Goal: Check status: Check status

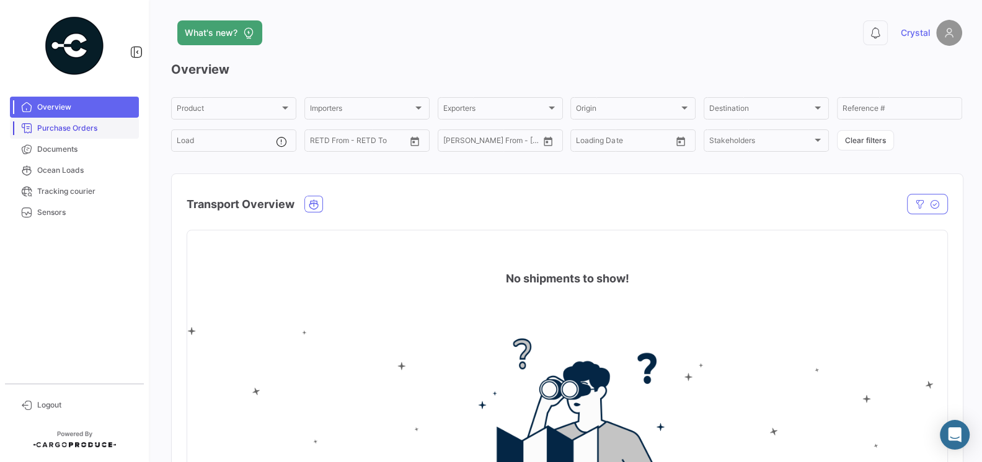
click at [87, 132] on span "Purchase Orders" at bounding box center [85, 128] width 97 height 11
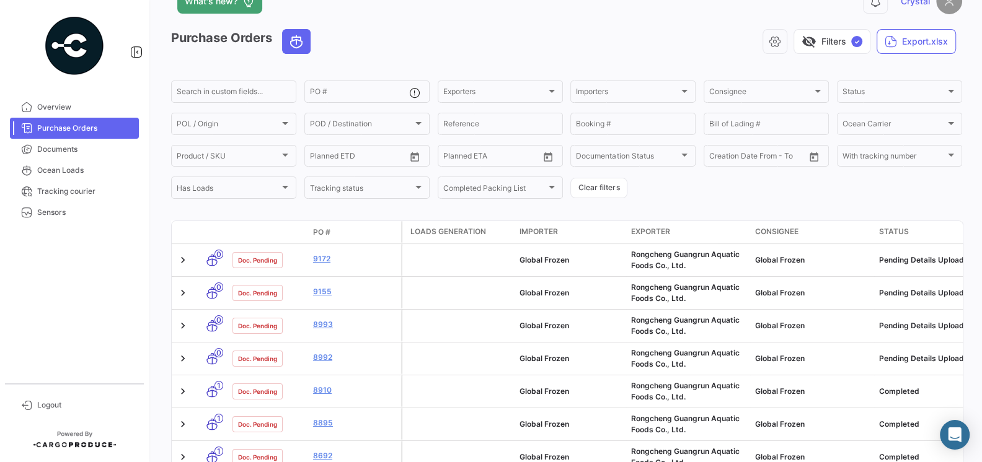
scroll to position [32, 0]
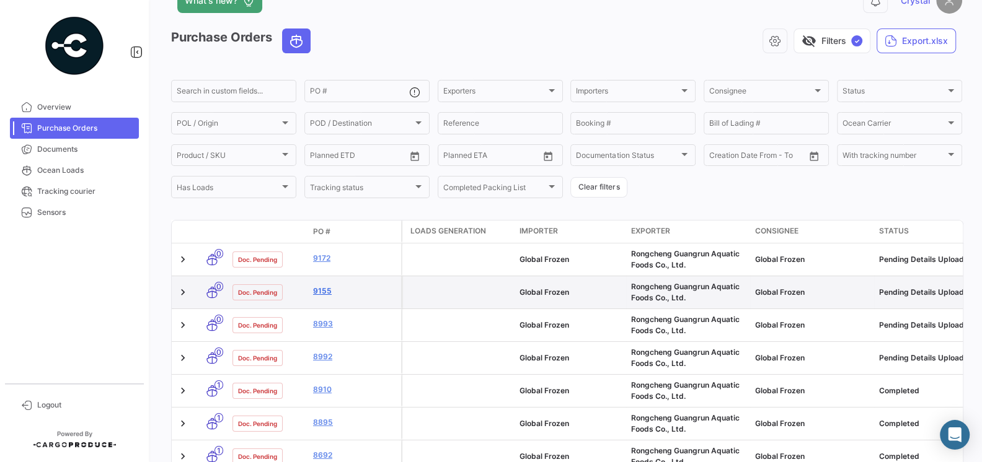
click at [329, 288] on link "9155" at bounding box center [354, 291] width 83 height 11
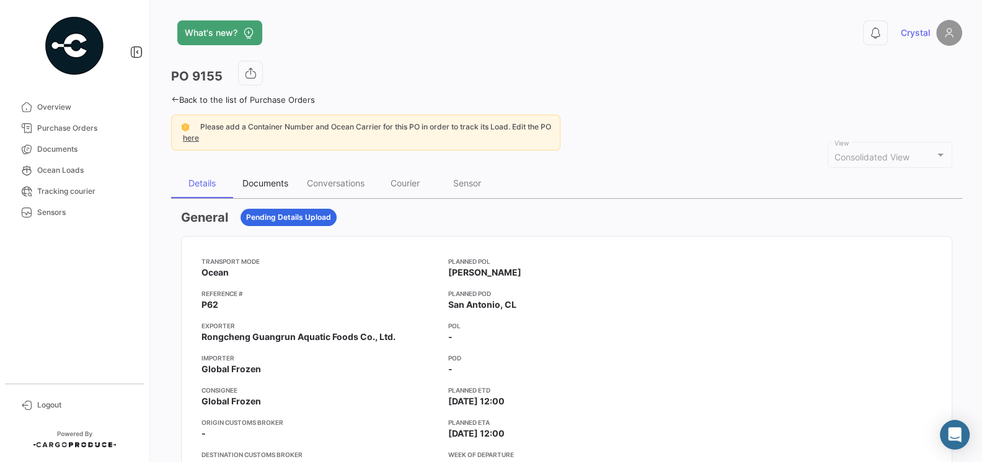
click at [270, 188] on div "Documents" at bounding box center [265, 184] width 64 height 30
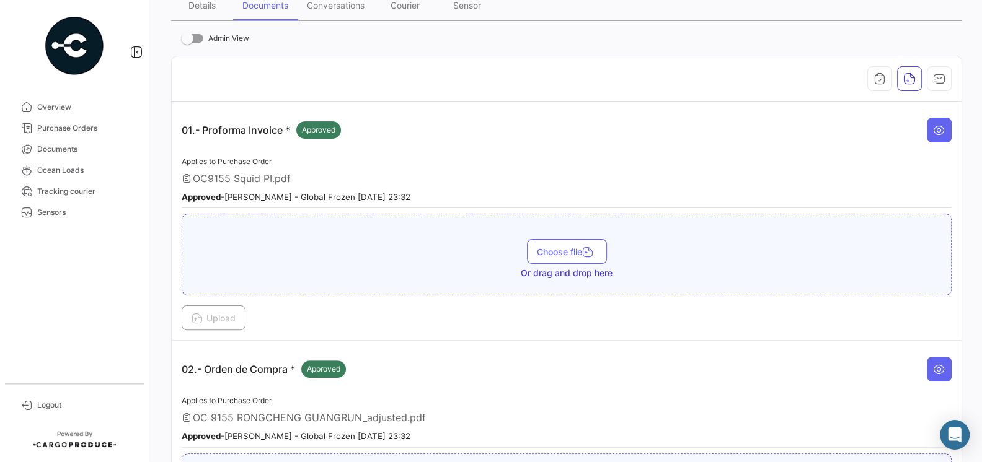
scroll to position [268, 0]
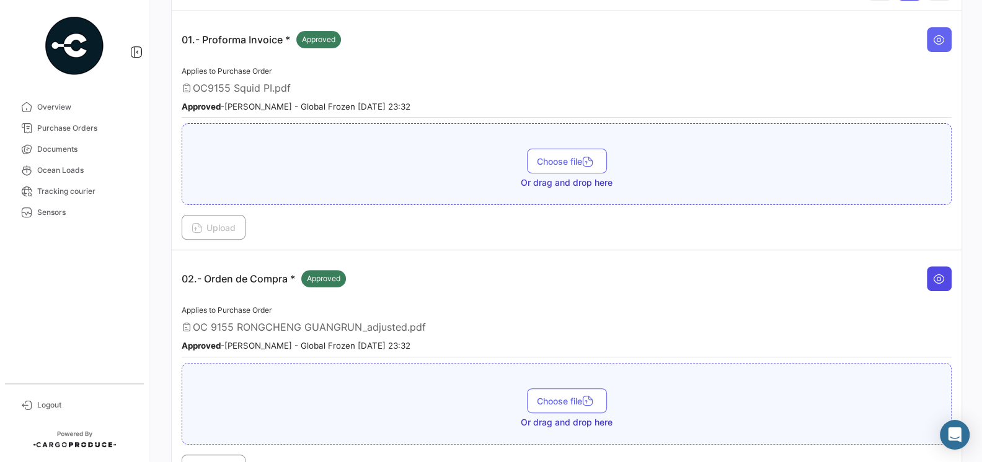
click at [945, 272] on button at bounding box center [939, 279] width 25 height 25
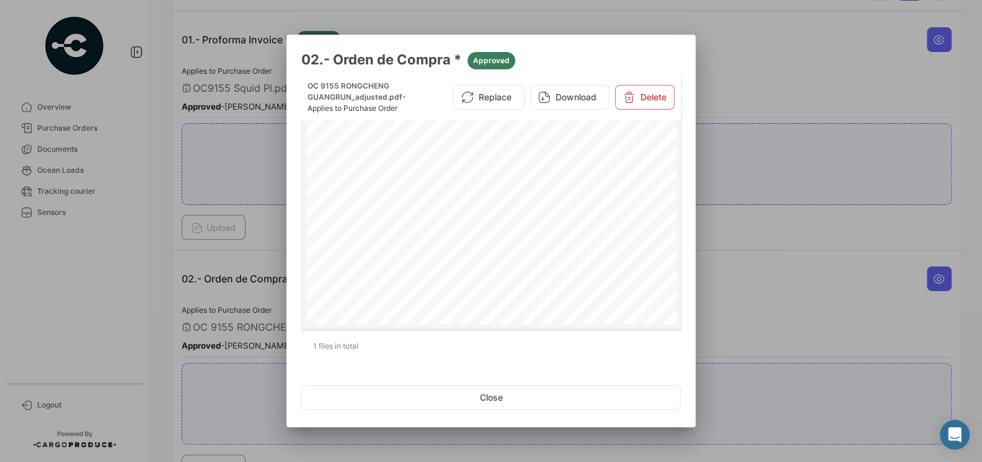
click at [591, 254] on div "PURCHASE ORDER GLOBAL FROZEN SPAAmérico Vespucio #0350, QuilicuraTel.:+1 619 [E…" at bounding box center [492, 381] width 370 height 529
click at [484, 395] on button "Close" at bounding box center [490, 398] width 379 height 25
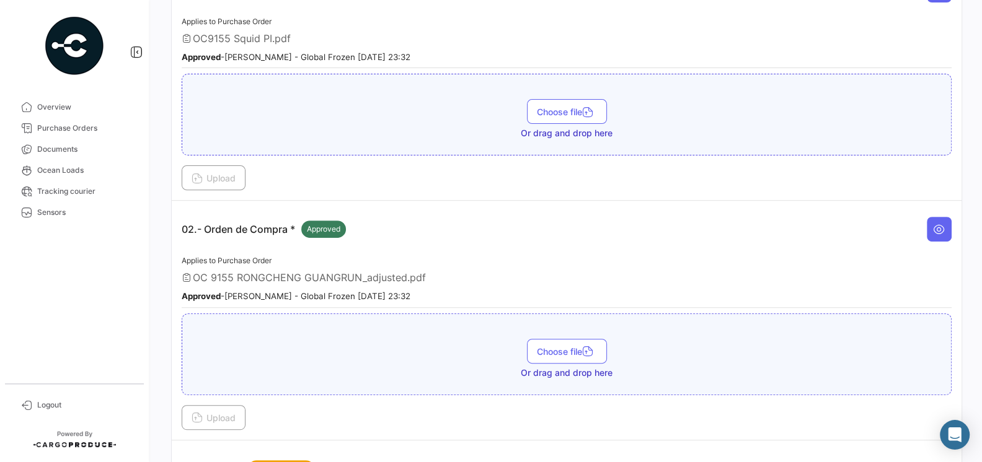
scroll to position [232, 0]
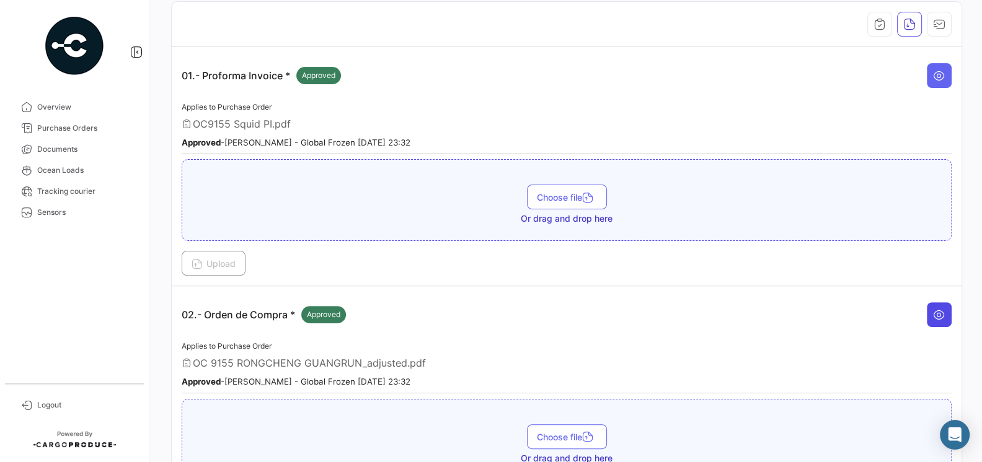
click at [932, 319] on button at bounding box center [939, 315] width 25 height 25
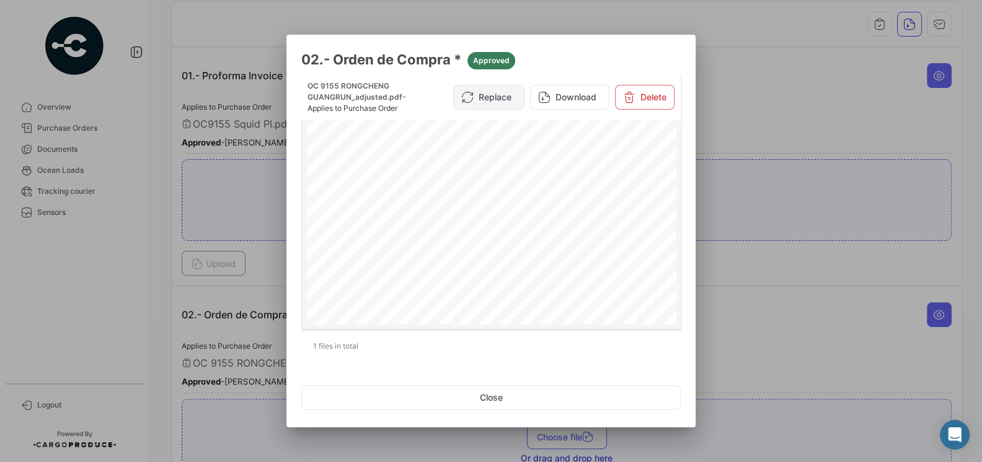
click at [490, 92] on button "Replace" at bounding box center [488, 97] width 71 height 25
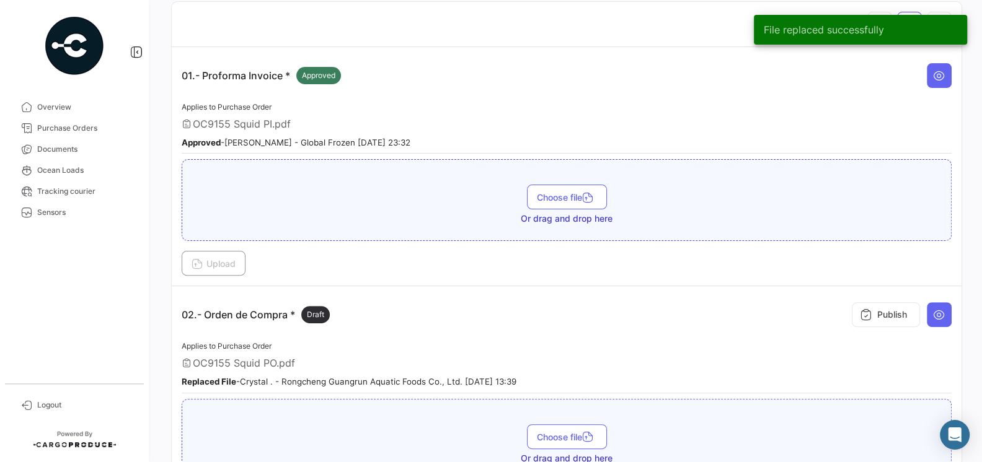
click at [583, 323] on div "02.- Orden de Compra * Draft Publish" at bounding box center [567, 314] width 770 height 37
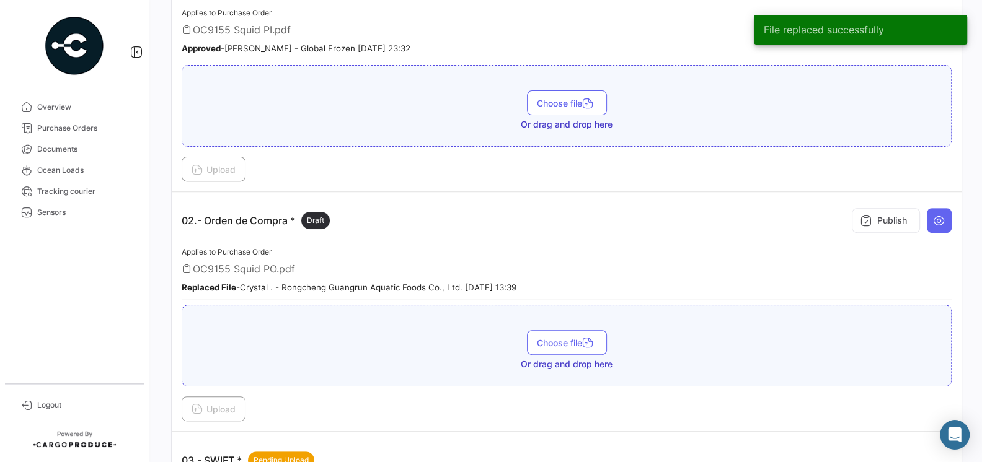
scroll to position [308, 0]
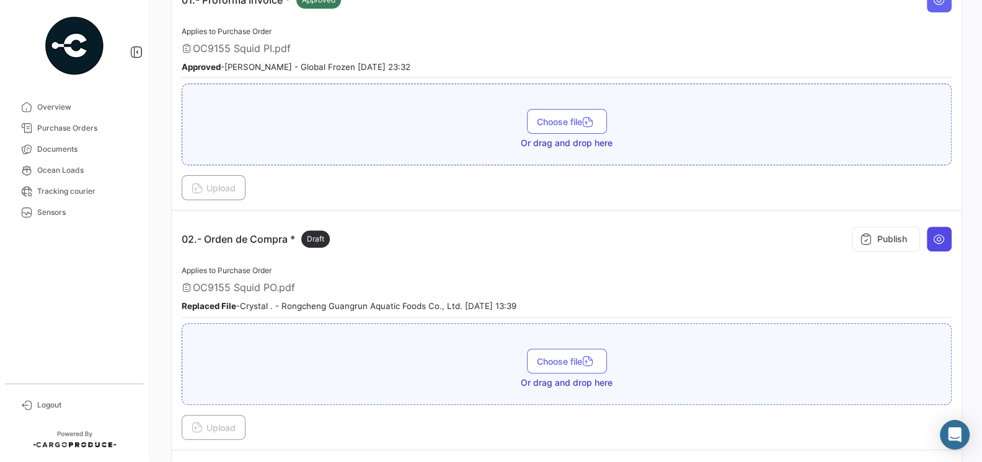
click at [943, 233] on icon at bounding box center [939, 239] width 12 height 12
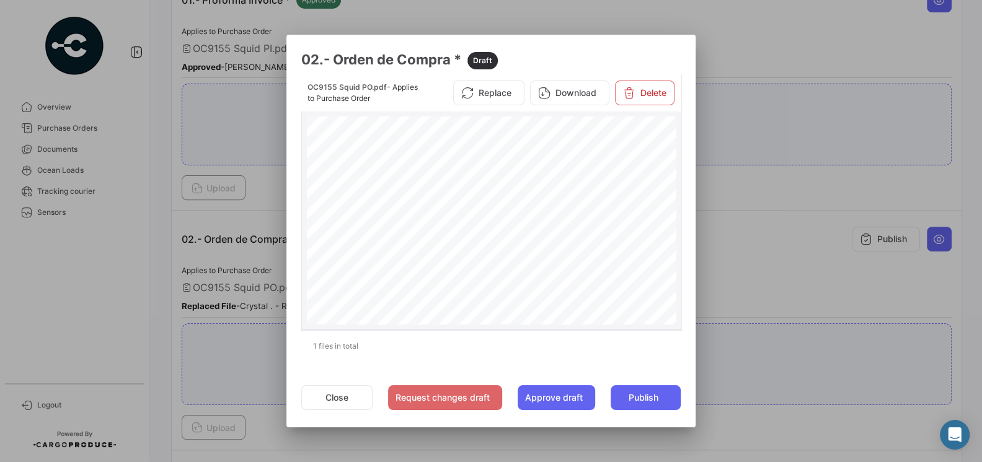
scroll to position [23, 0]
click at [722, 244] on div at bounding box center [491, 231] width 982 height 462
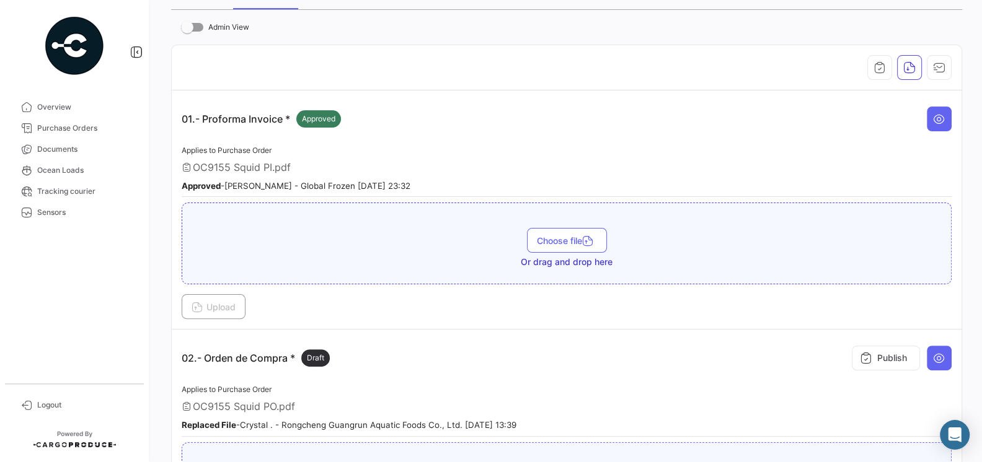
scroll to position [117, 0]
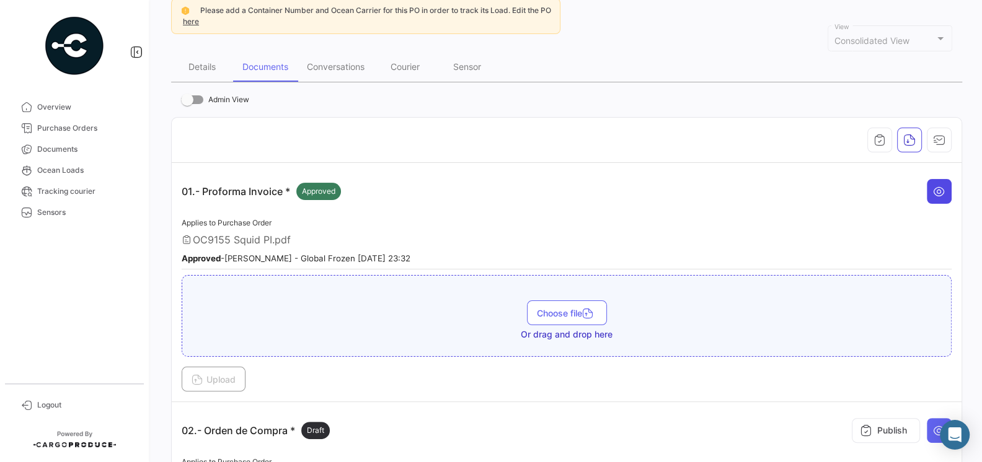
click at [935, 195] on button at bounding box center [939, 191] width 25 height 25
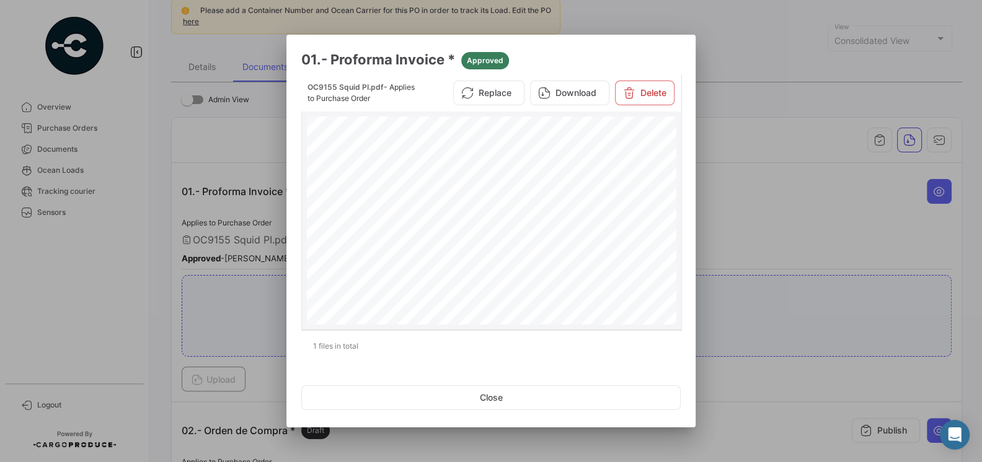
scroll to position [203, 0]
click at [736, 239] on div at bounding box center [491, 231] width 982 height 462
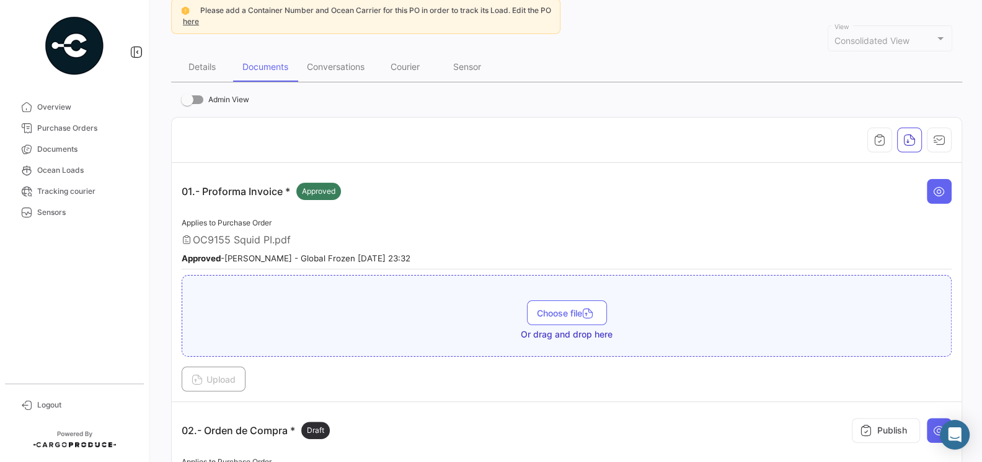
click at [632, 200] on div "01.- Proforma Invoice * Approved" at bounding box center [567, 191] width 770 height 37
